Goal: Task Accomplishment & Management: Use online tool/utility

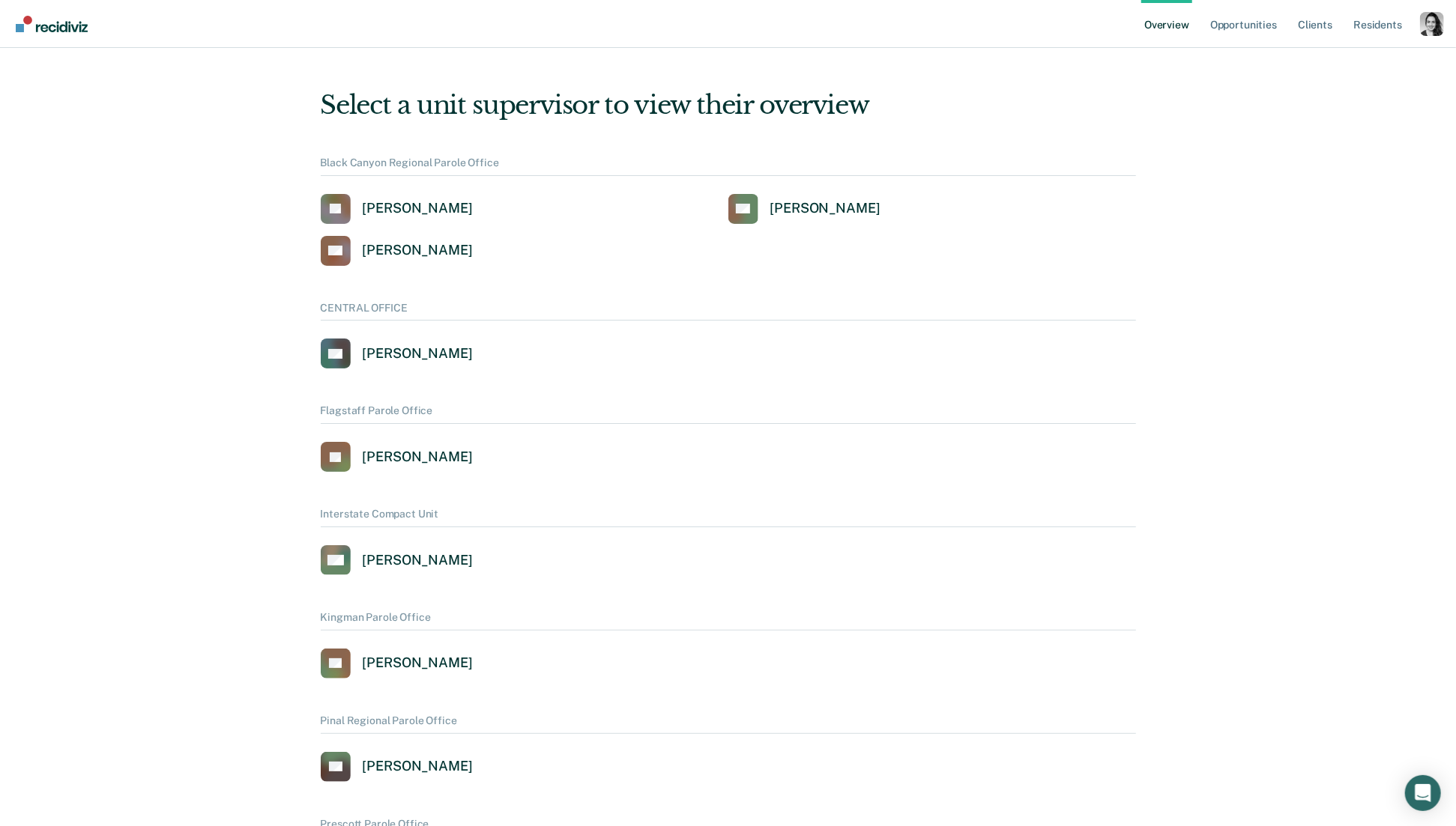
click at [1433, 30] on div "Profile dropdown button" at bounding box center [1431, 24] width 24 height 24
click at [1317, 56] on link "Profile" at bounding box center [1371, 60] width 120 height 13
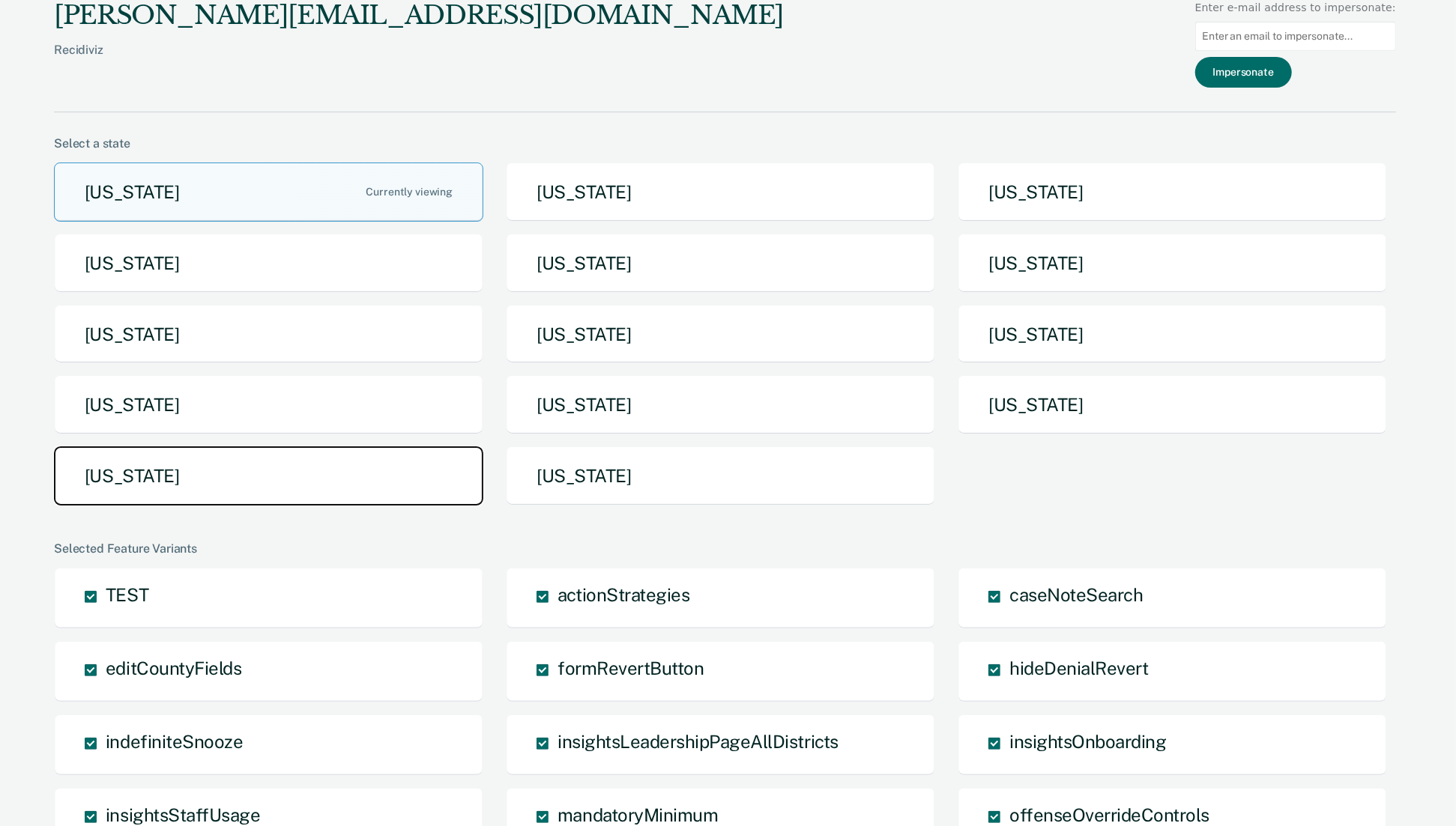
click at [179, 446] on button "[US_STATE]" at bounding box center [269, 476] width 430 height 59
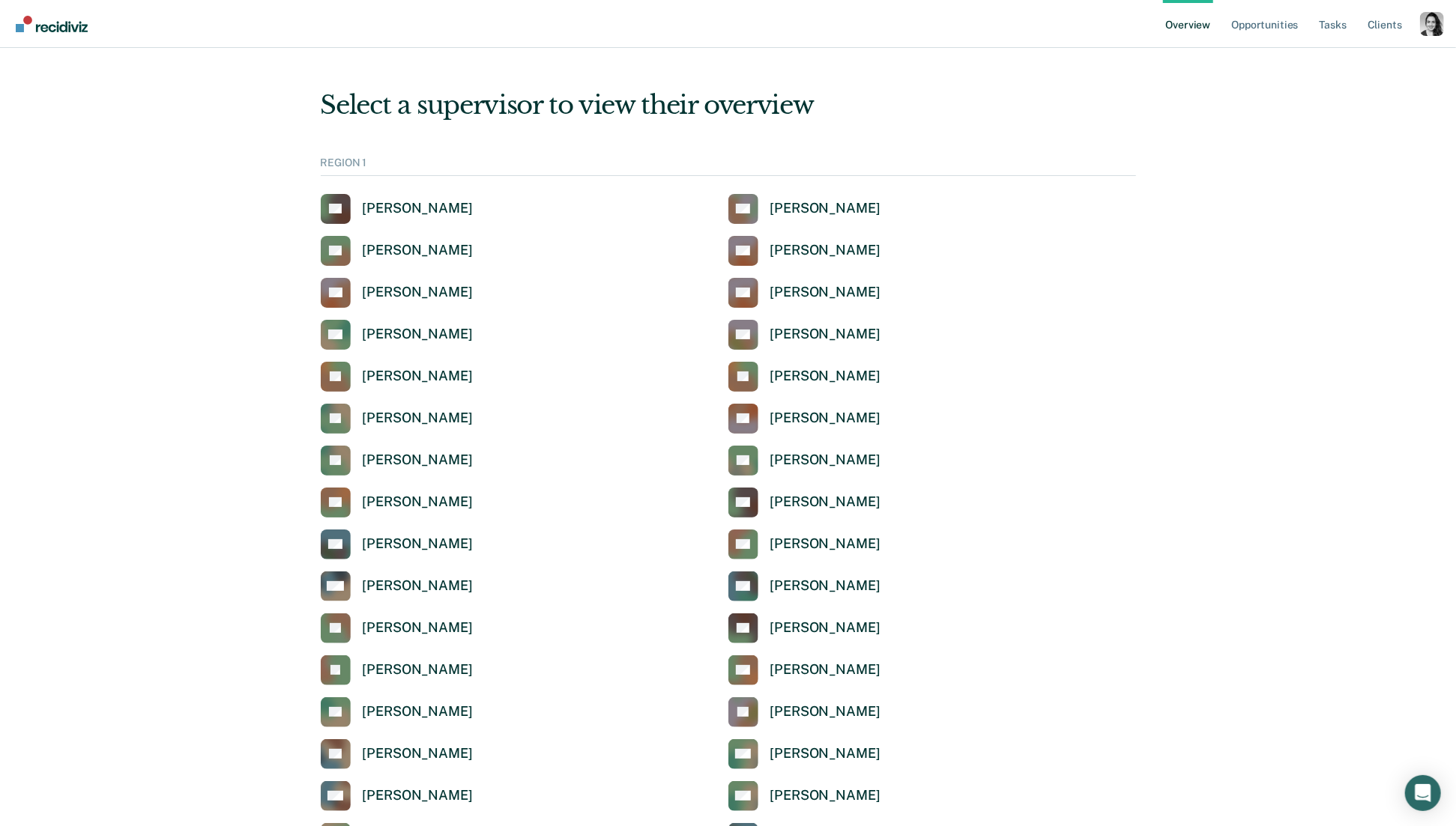
click at [1442, 19] on div "Profile dropdown button" at bounding box center [1431, 24] width 24 height 24
click at [1328, 61] on link "Profile" at bounding box center [1371, 60] width 120 height 13
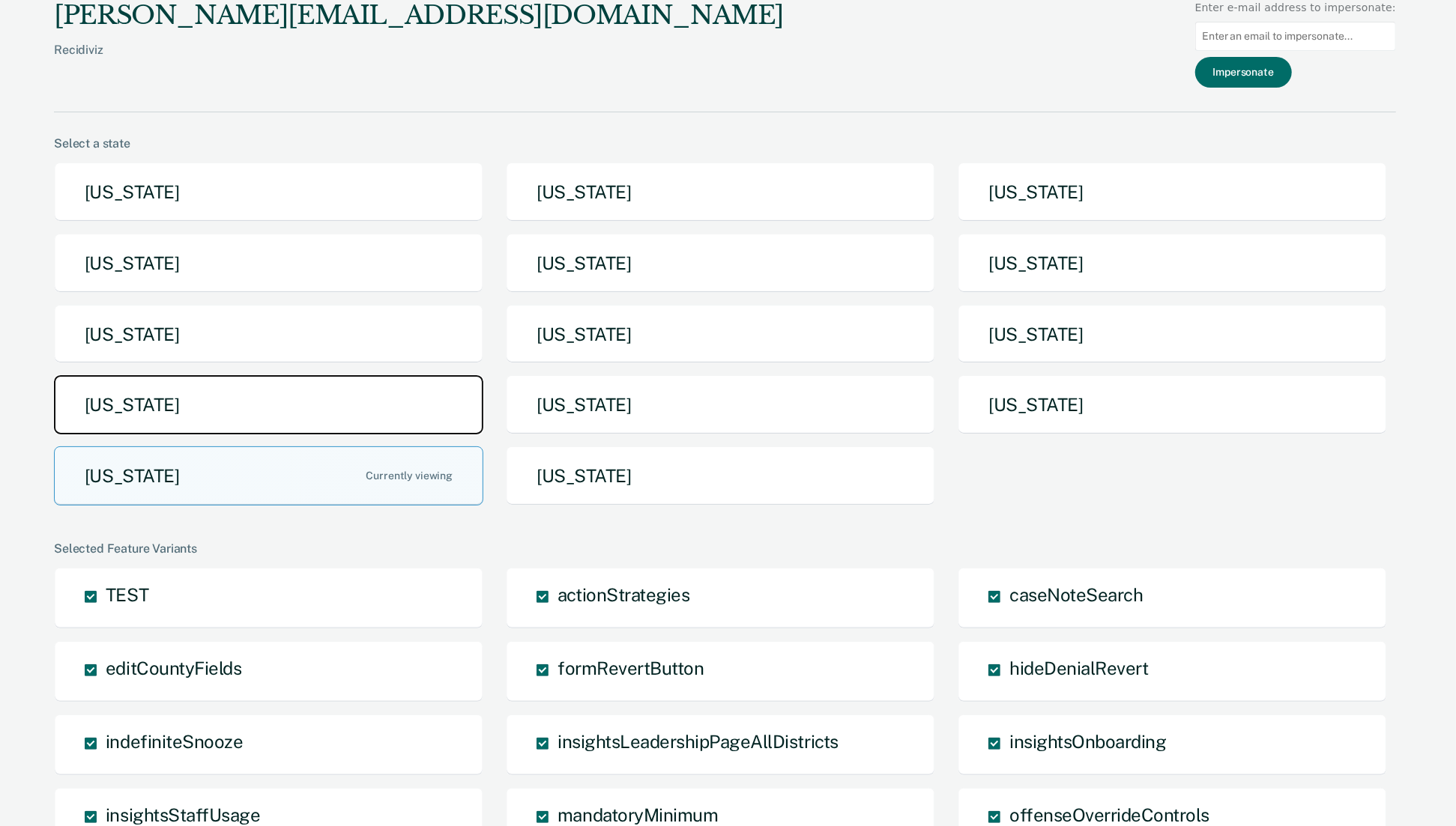
click at [333, 411] on button "[US_STATE]" at bounding box center [269, 405] width 430 height 59
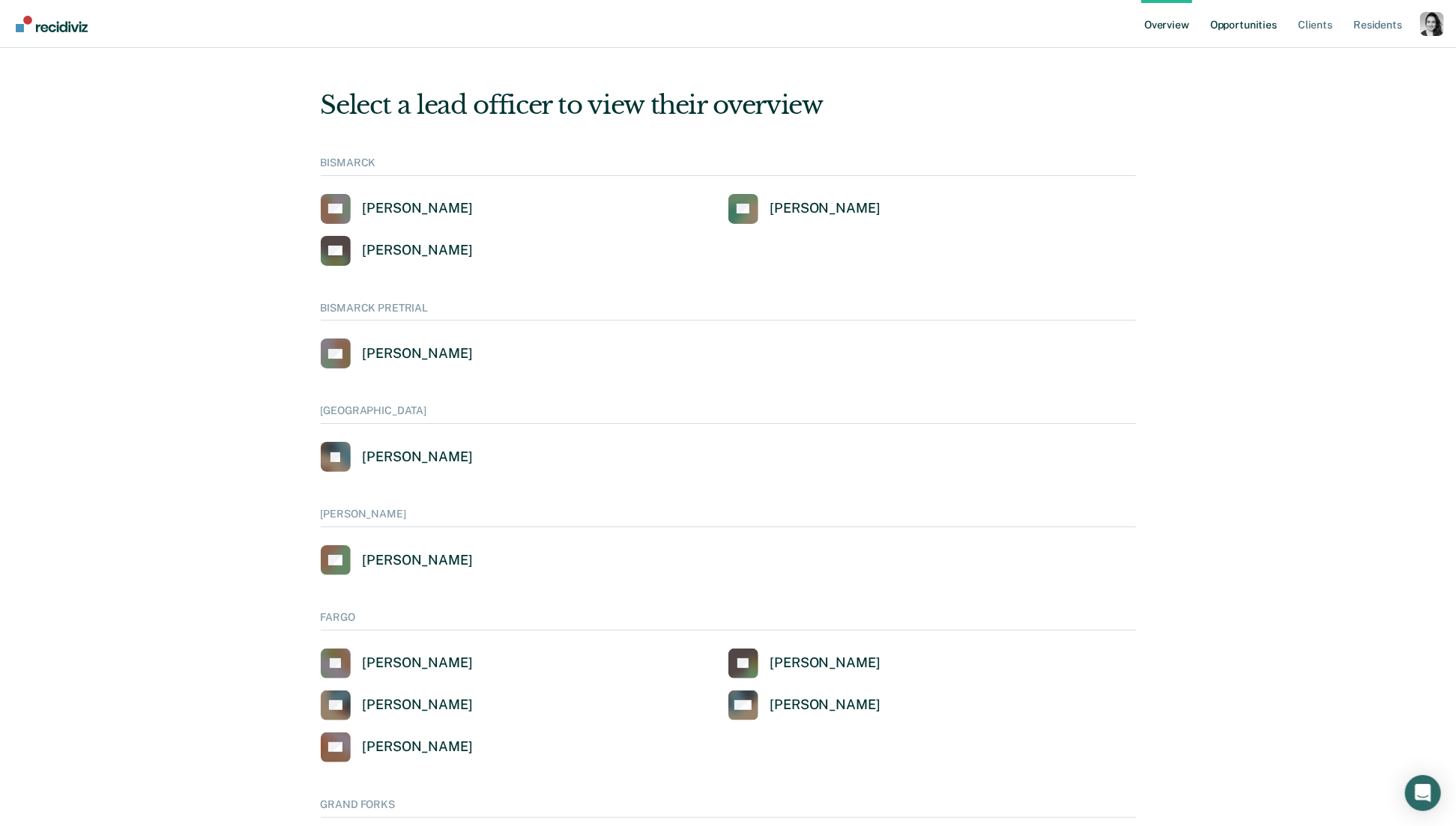
click at [1219, 23] on link "Opportunities" at bounding box center [1243, 24] width 73 height 48
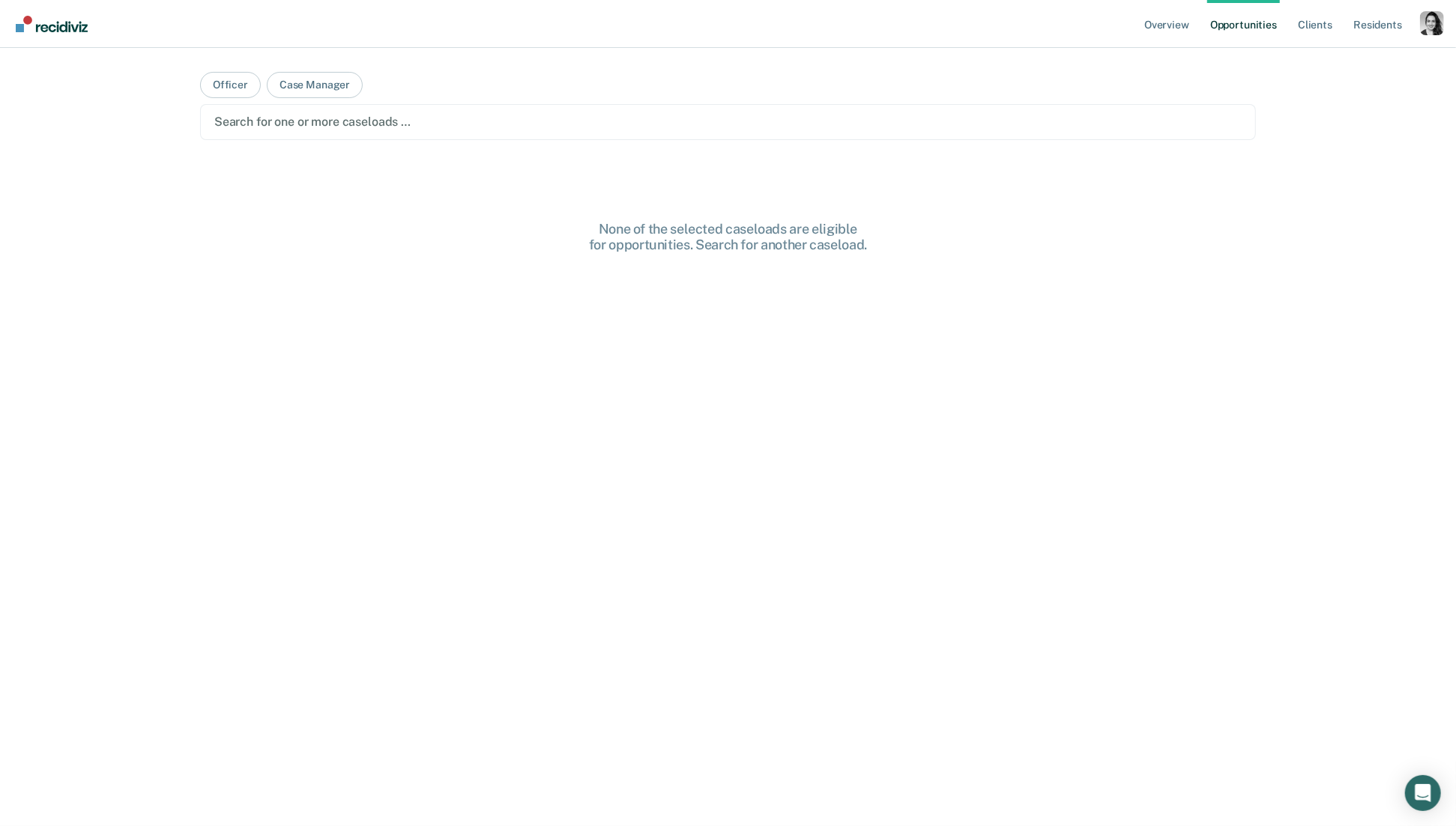
click at [386, 130] on div at bounding box center [728, 122] width 1027 height 17
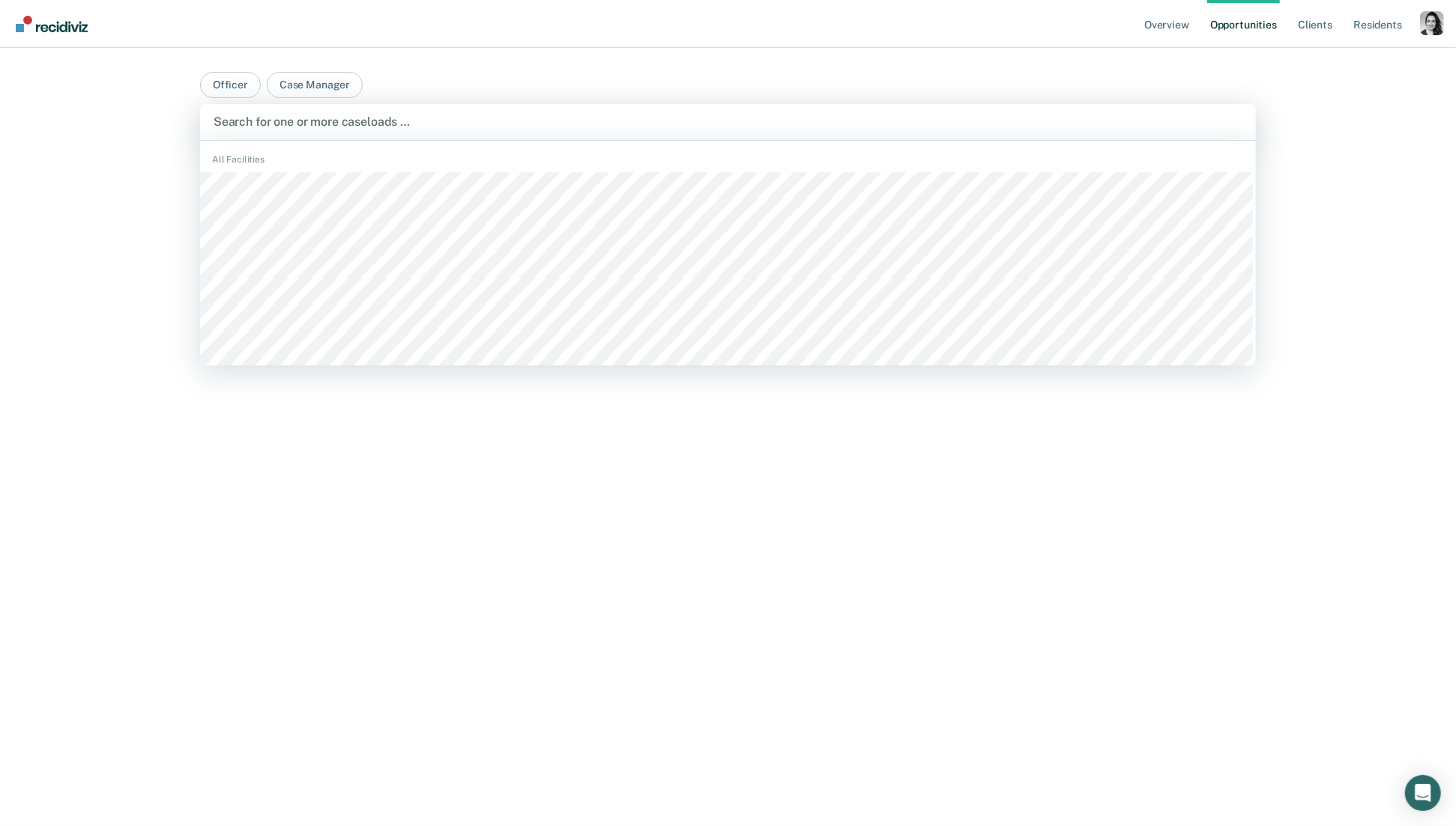
click at [381, 125] on div at bounding box center [728, 122] width 1029 height 17
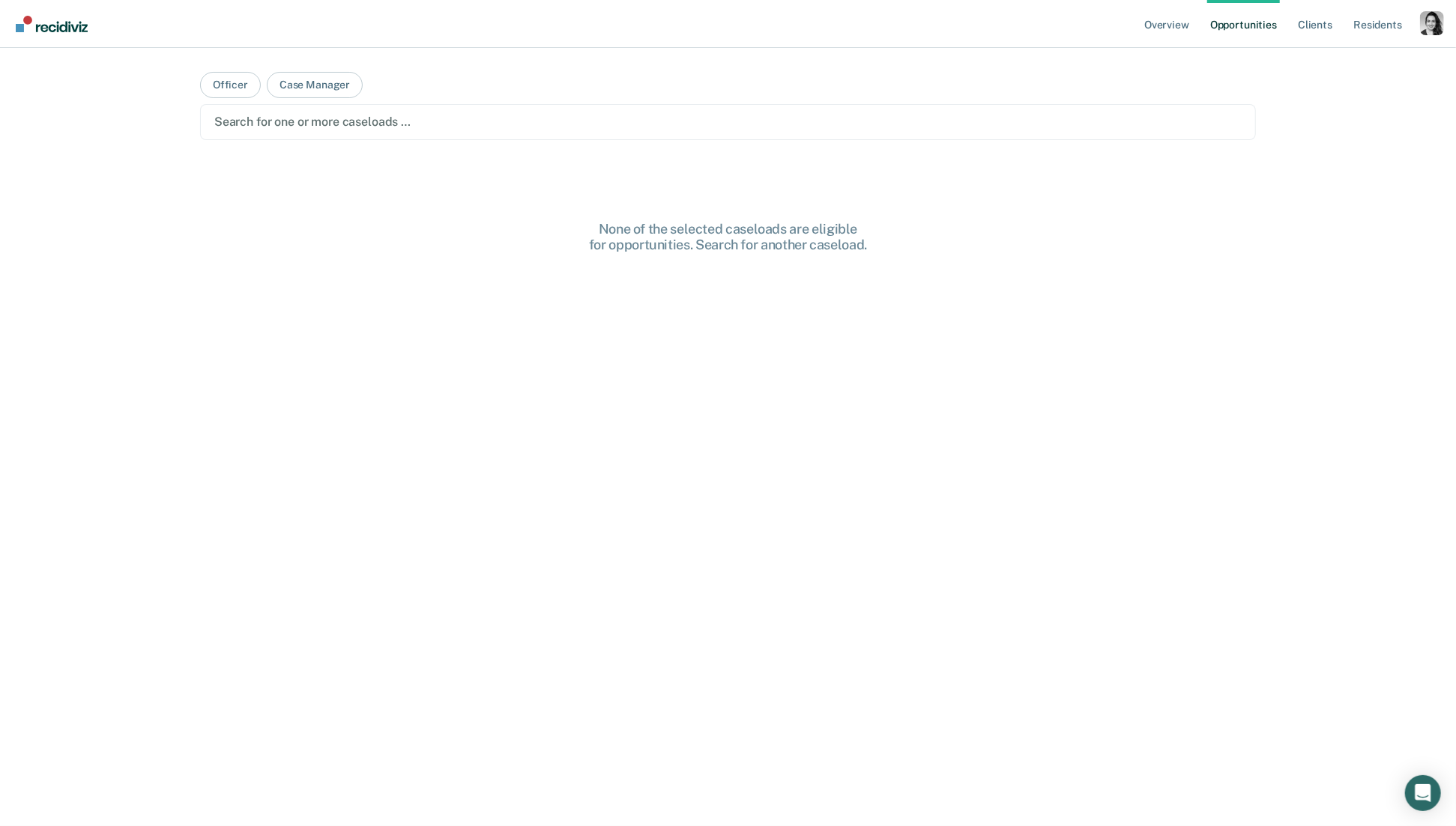
click at [384, 117] on div at bounding box center [728, 122] width 1027 height 17
click at [385, 114] on div at bounding box center [713, 122] width 877 height 17
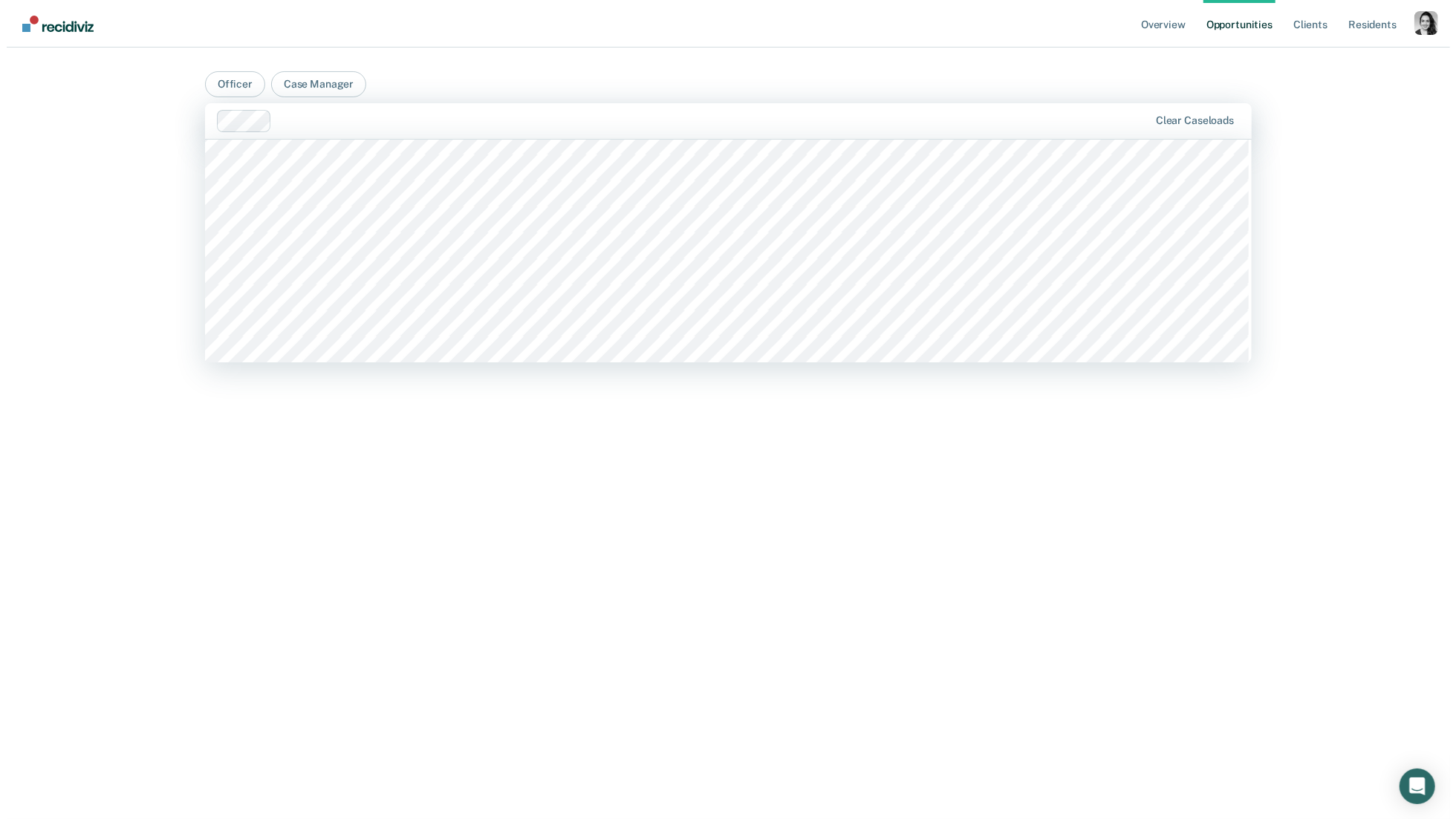
scroll to position [929, 0]
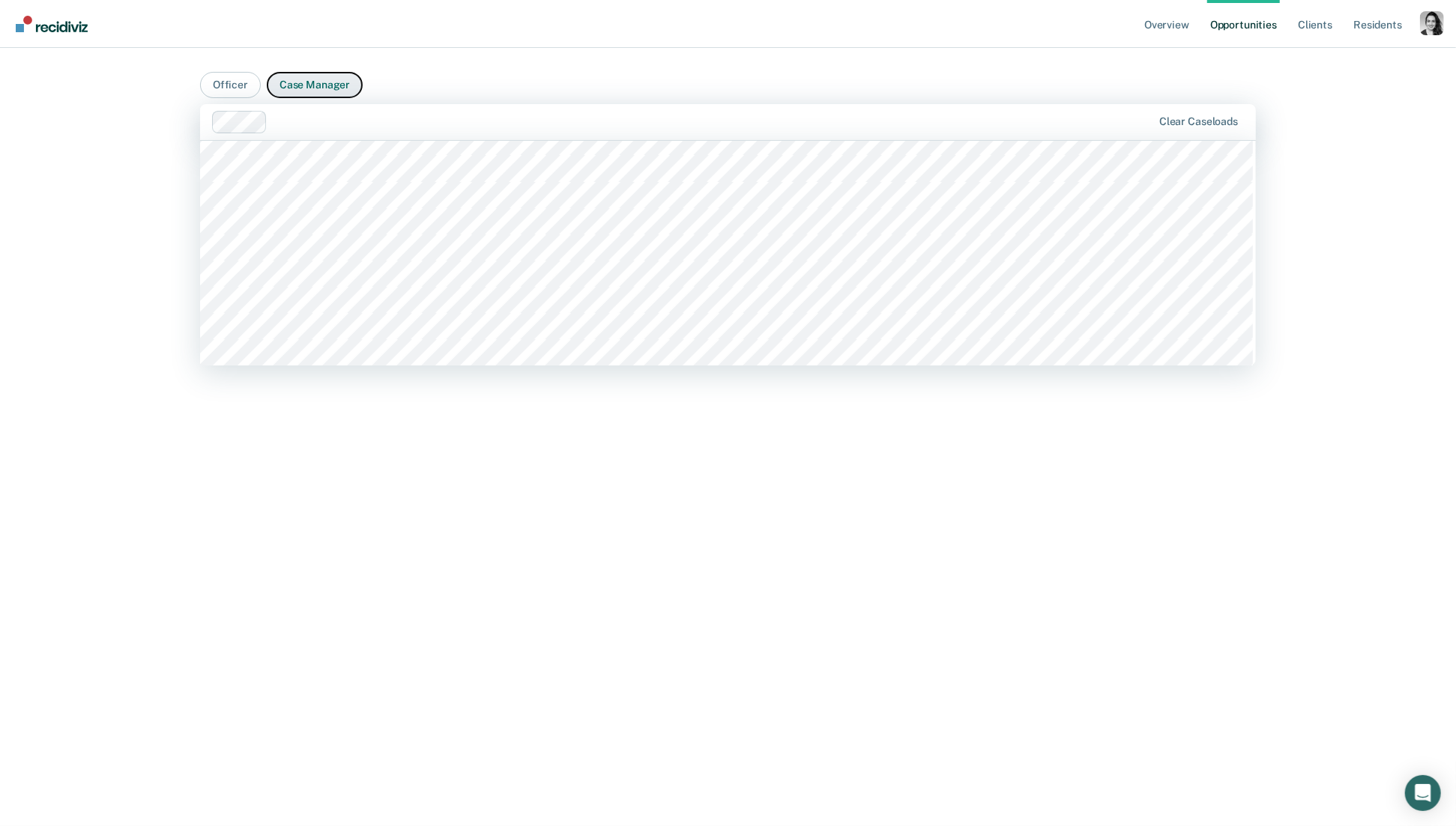
click at [320, 84] on button "Case Manager" at bounding box center [314, 85] width 96 height 26
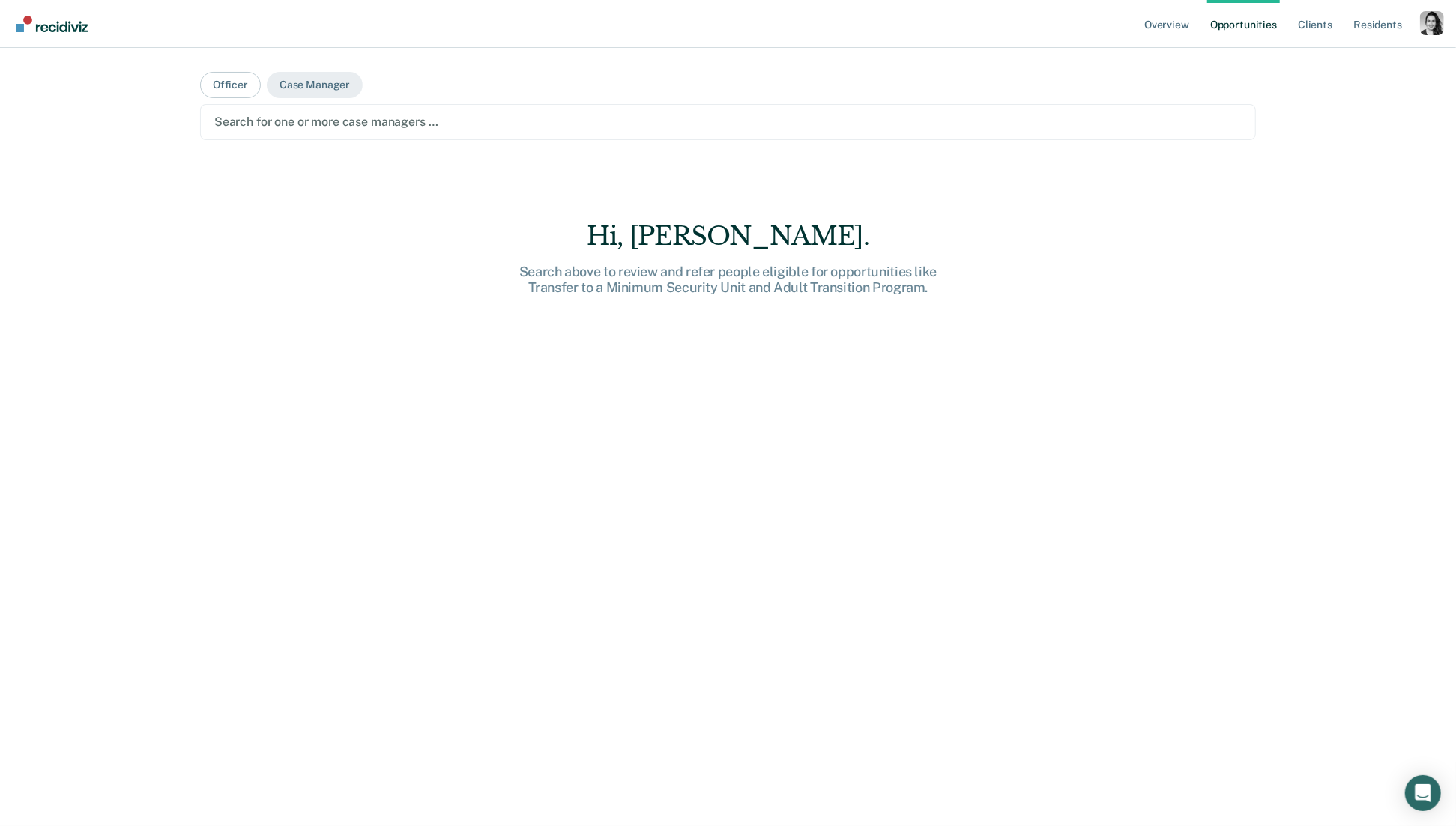
click at [337, 121] on div at bounding box center [728, 122] width 1027 height 17
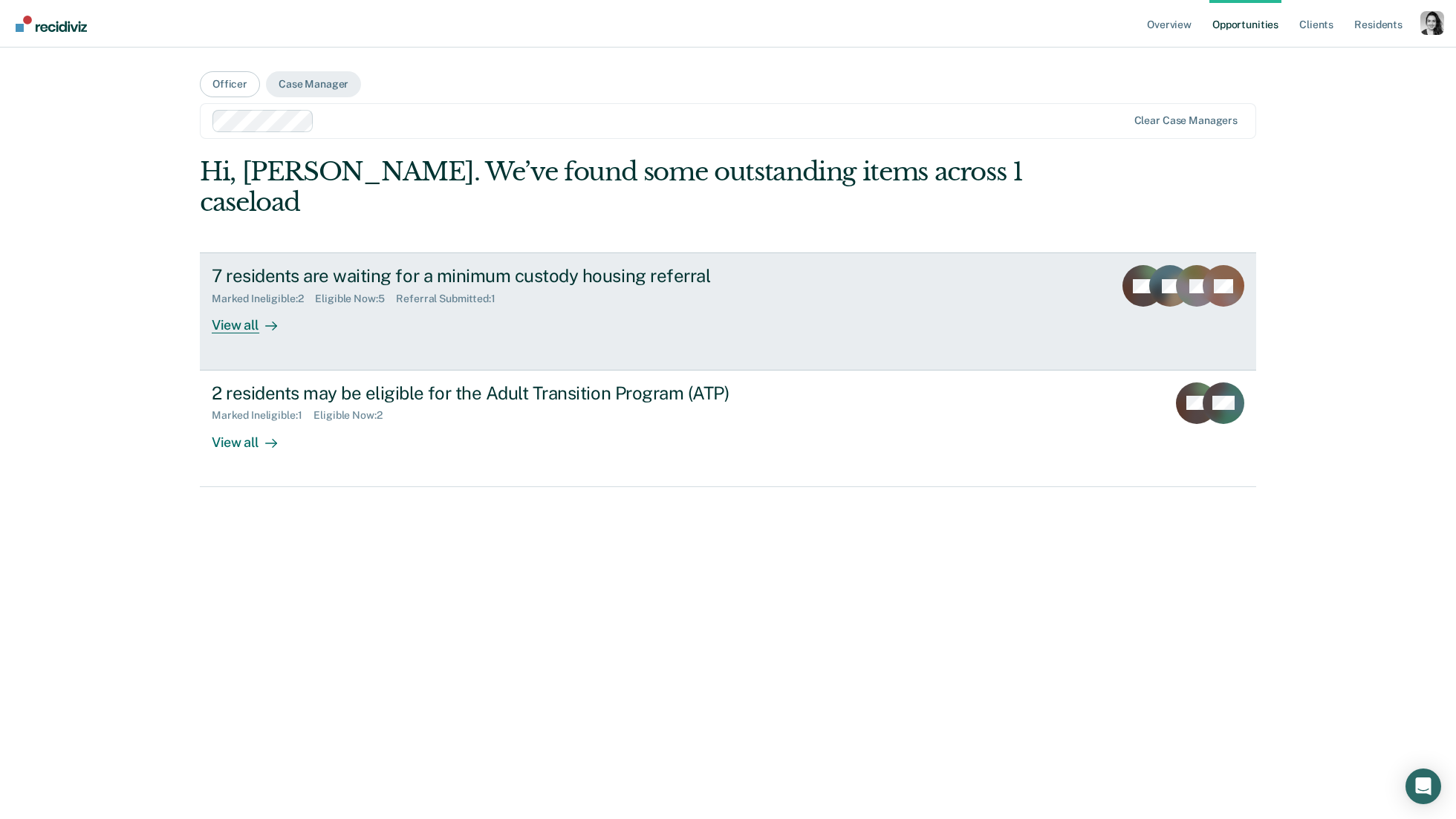
click at [550, 265] on div "7 residents are waiting for a minimum custody housing referral" at bounding box center [472, 276] width 522 height 22
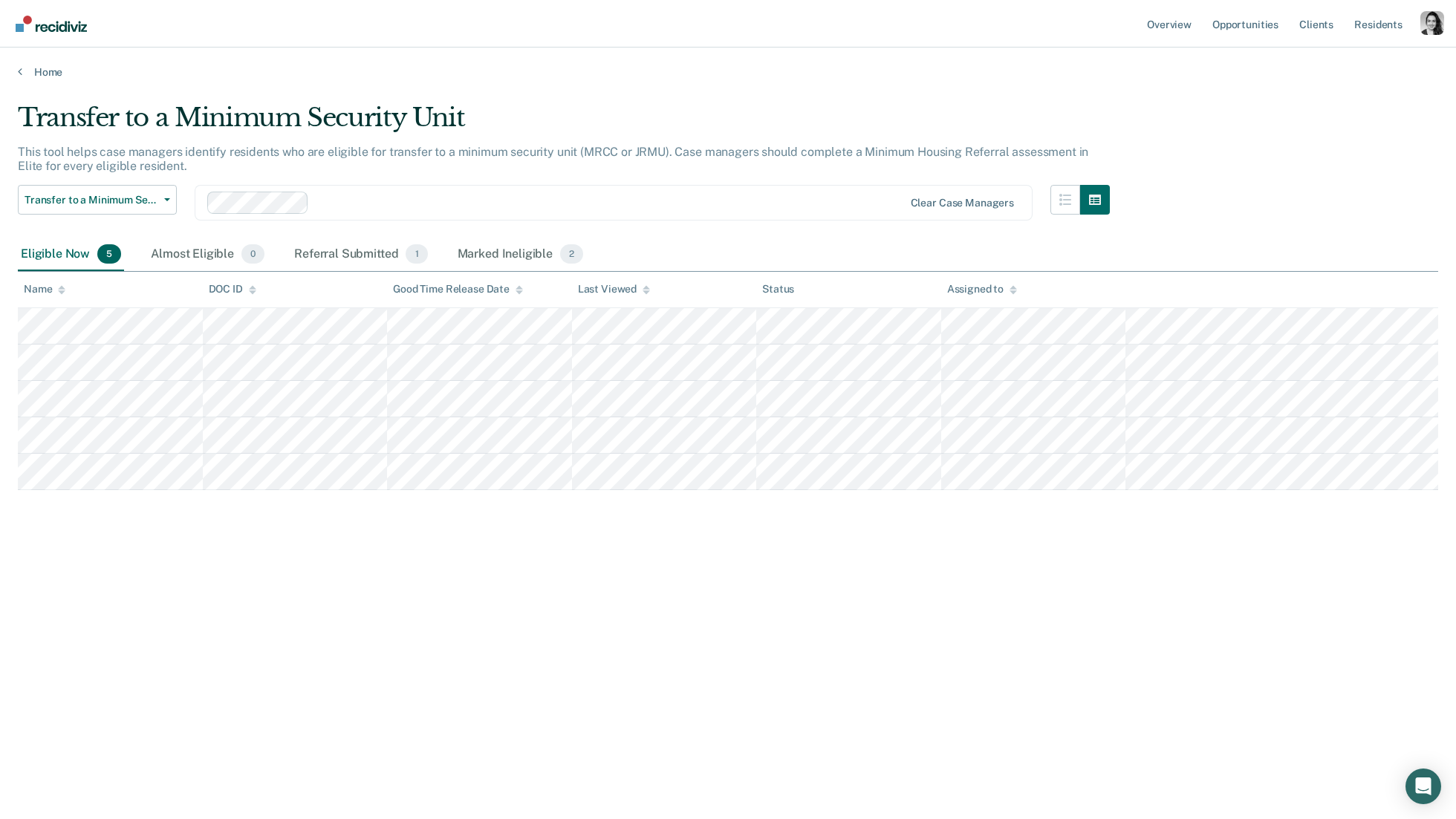
click at [224, 272] on th "DOC ID" at bounding box center [295, 290] width 185 height 36
click at [229, 259] on div "Almost Eligible 0" at bounding box center [208, 255] width 119 height 33
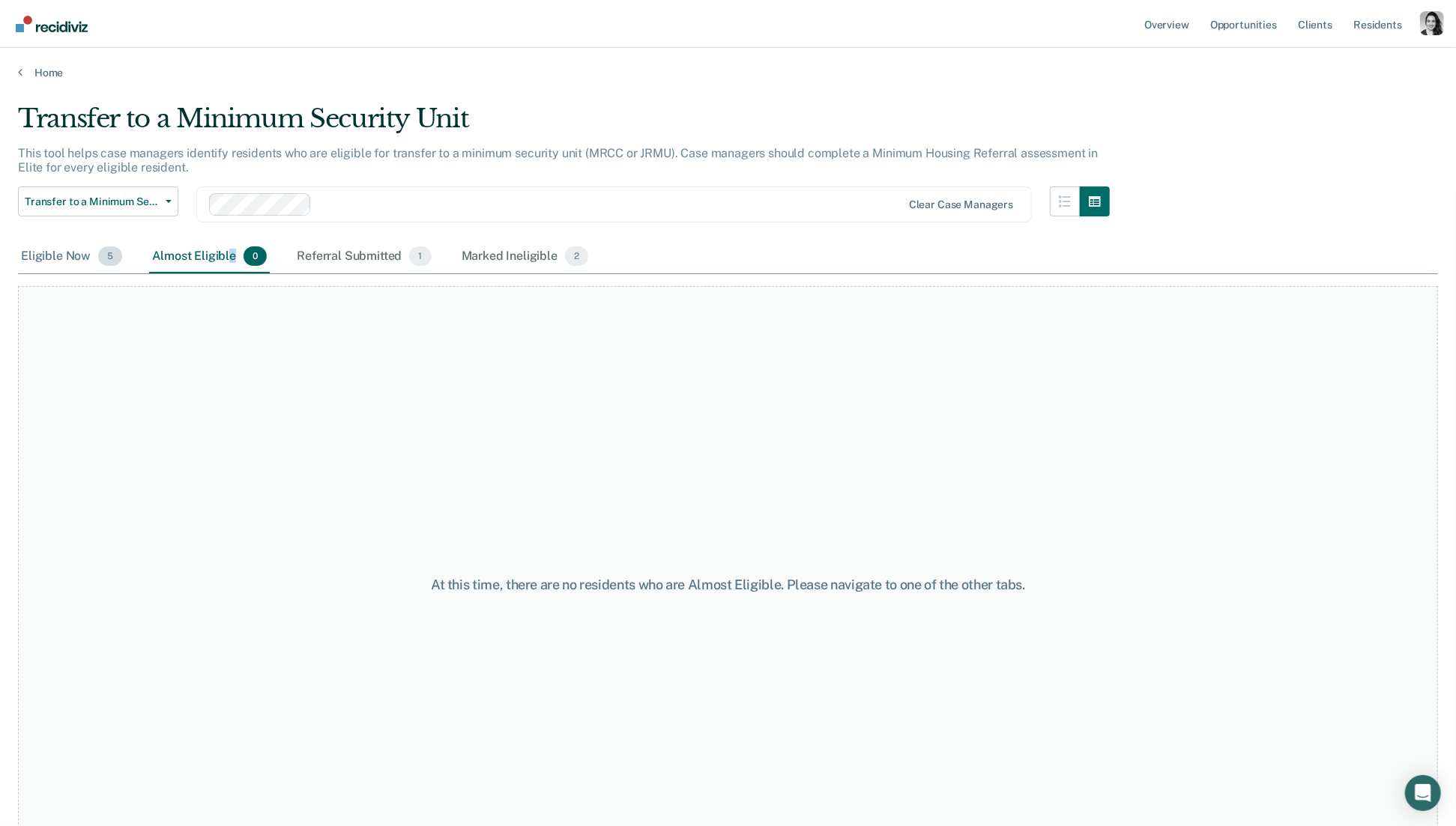
click at [74, 265] on div "Eligible Now 5" at bounding box center [71, 257] width 107 height 33
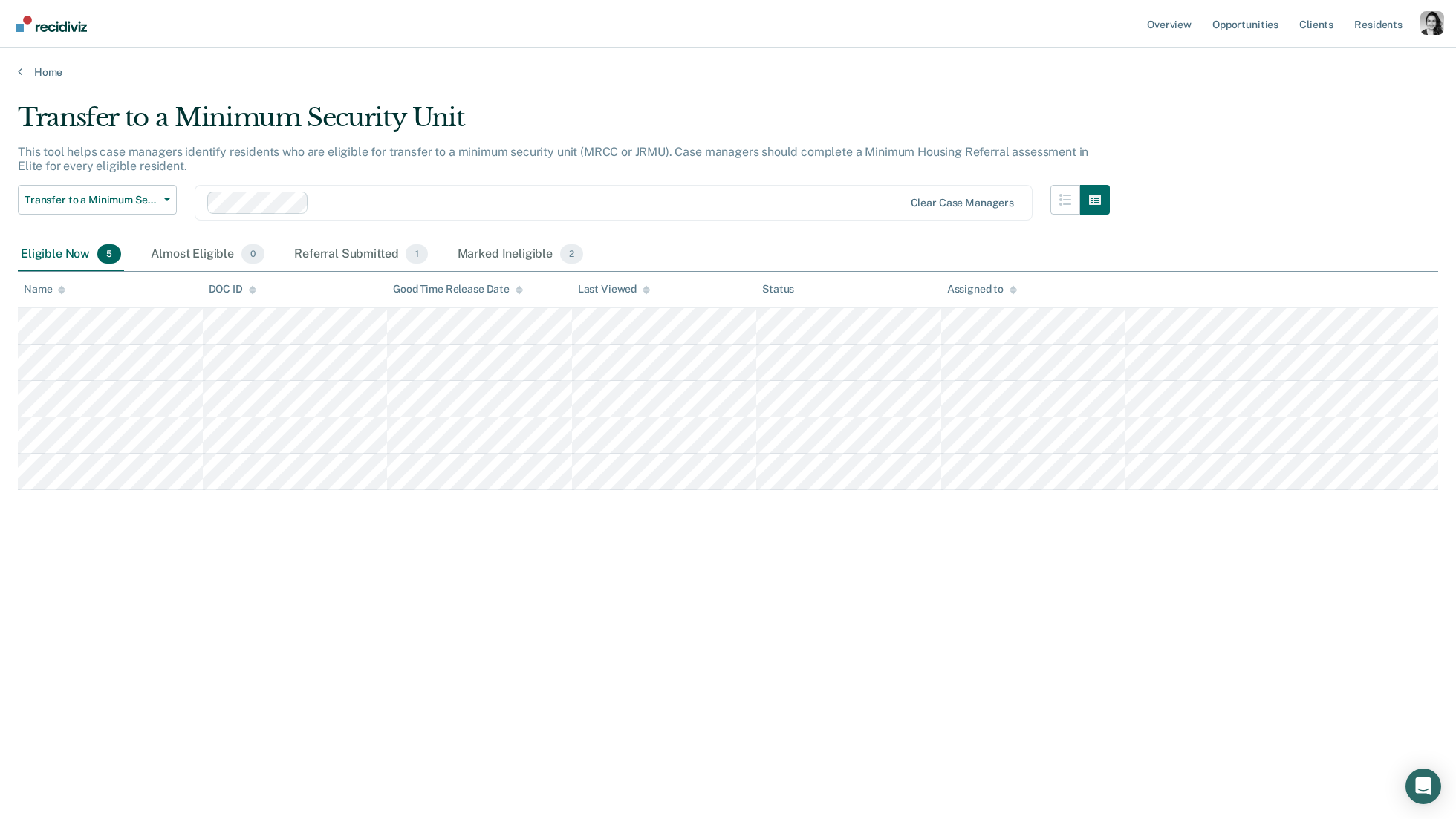
click at [369, 195] on div at bounding box center [609, 202] width 588 height 17
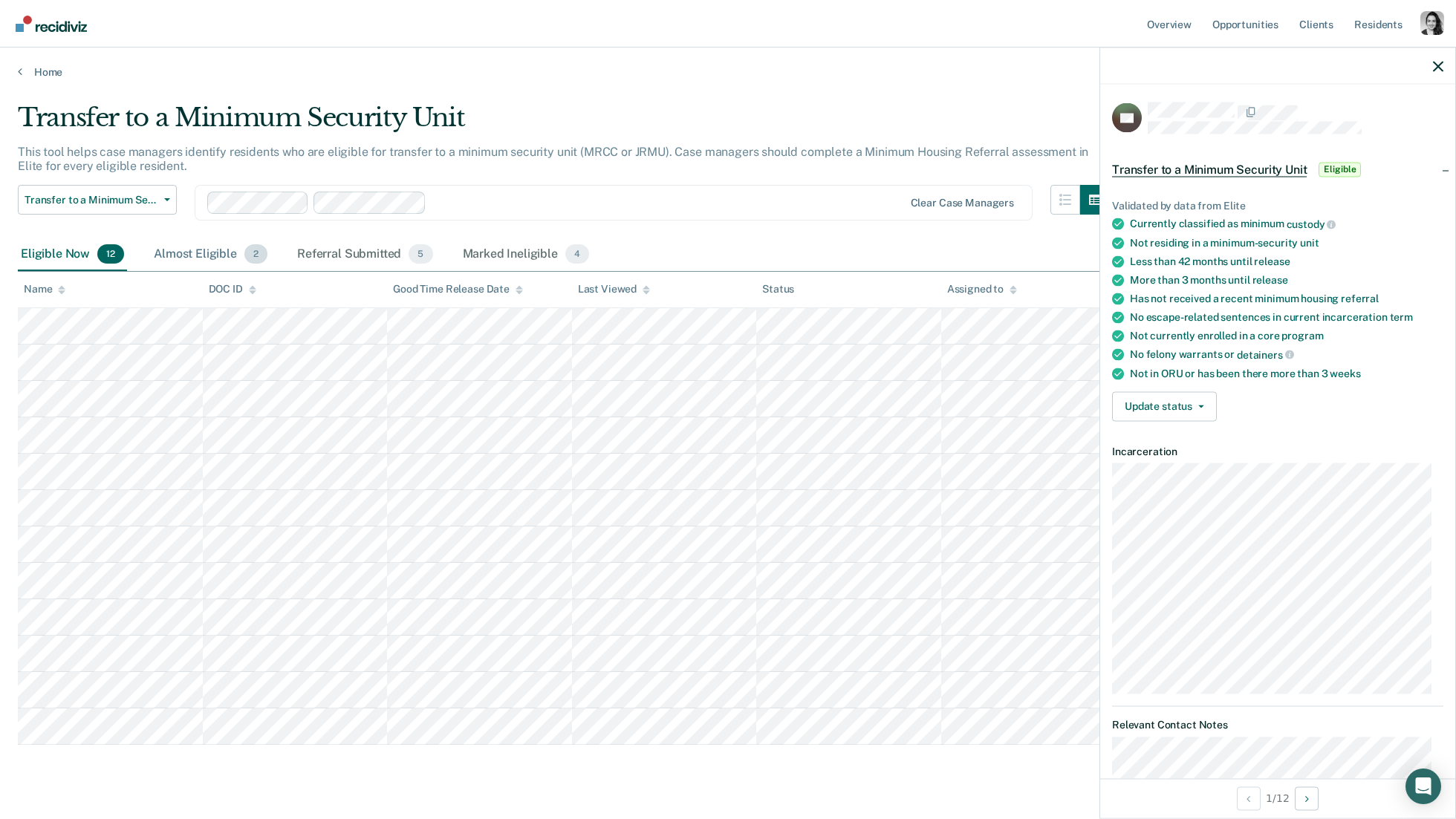
click at [212, 250] on div "Almost Eligible 2" at bounding box center [210, 255] width 119 height 33
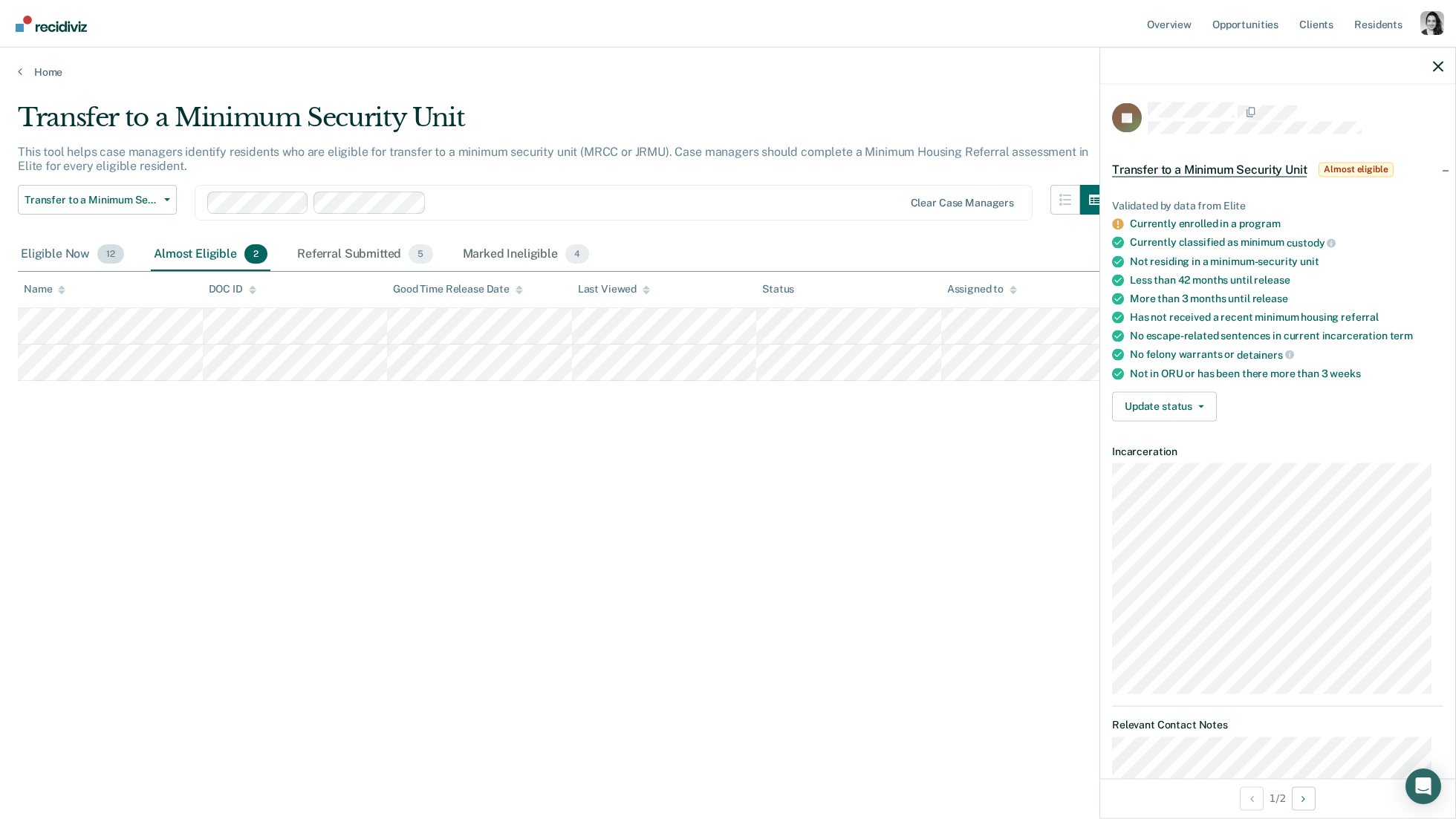
drag, startPoint x: 59, startPoint y: 260, endPoint x: 70, endPoint y: 264, distance: 11.7
click at [61, 260] on div "Eligible Now 12" at bounding box center [72, 255] width 109 height 33
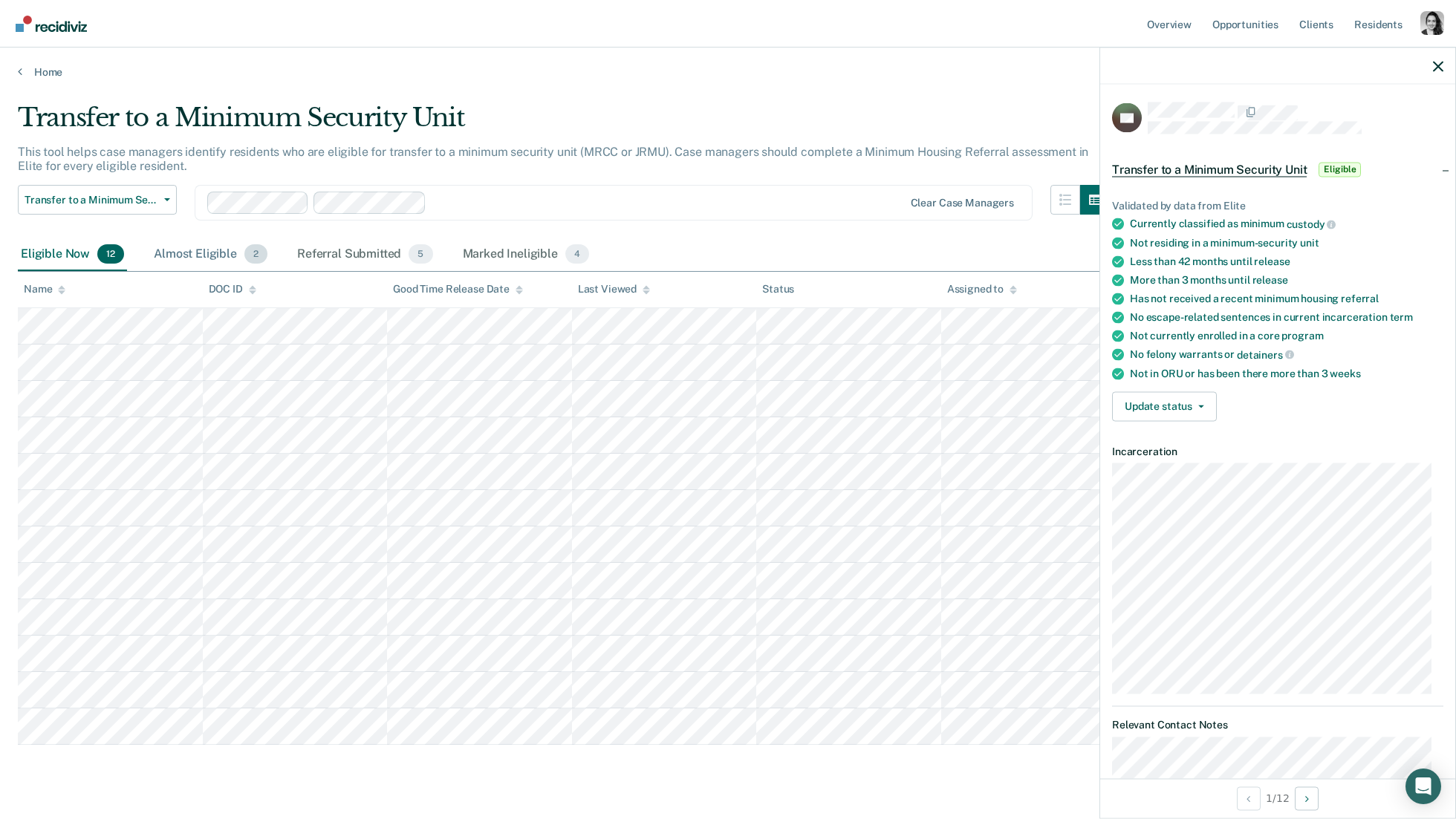
click at [226, 260] on div "Almost Eligible 2" at bounding box center [210, 255] width 119 height 33
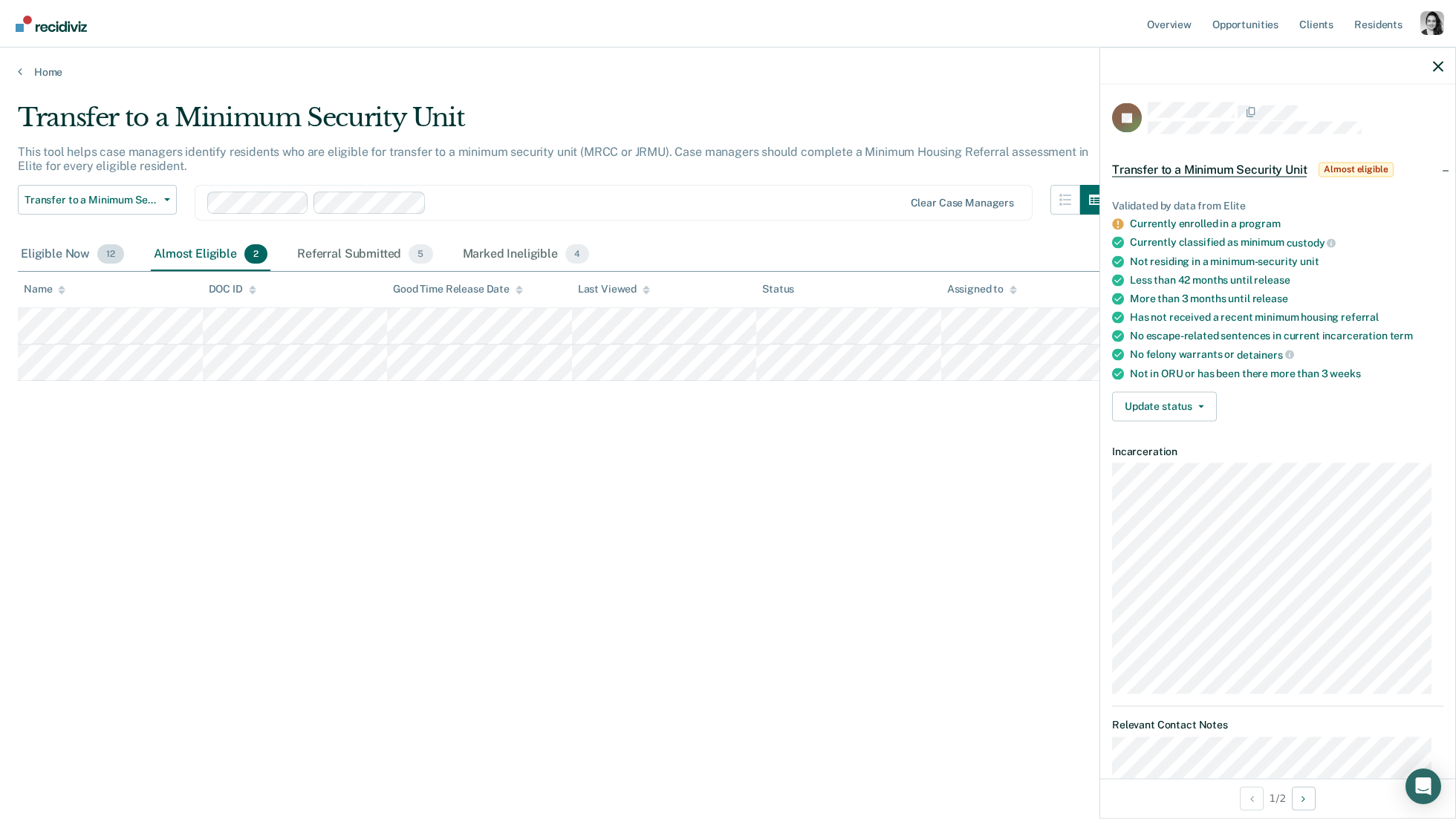
click at [95, 247] on div "Eligible Now 12" at bounding box center [72, 255] width 109 height 33
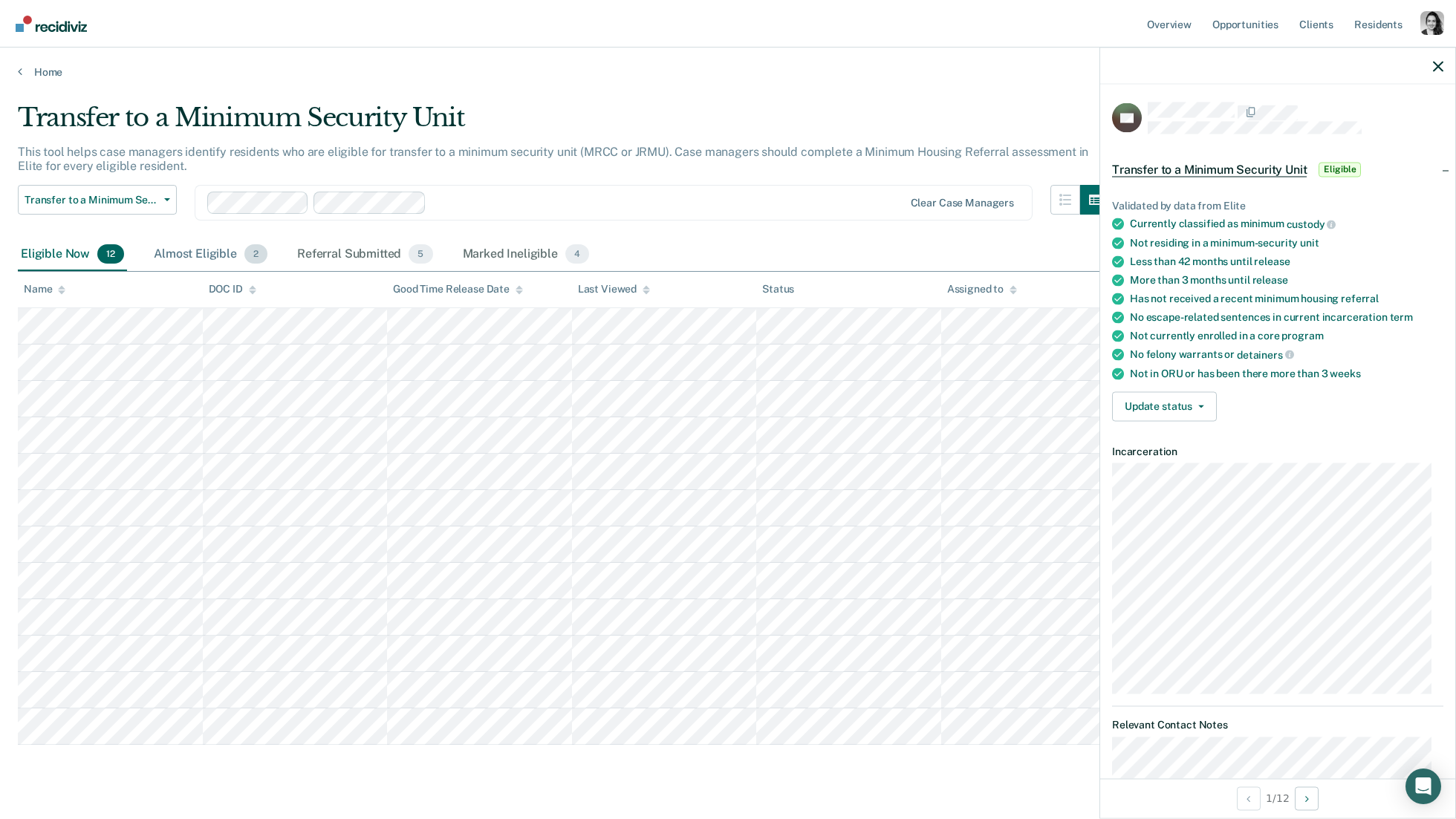
drag, startPoint x: 195, startPoint y: 244, endPoint x: 190, endPoint y: 263, distance: 19.6
click at [196, 244] on div "Almost Eligible 2" at bounding box center [210, 255] width 119 height 33
